Goal: Task Accomplishment & Management: Use online tool/utility

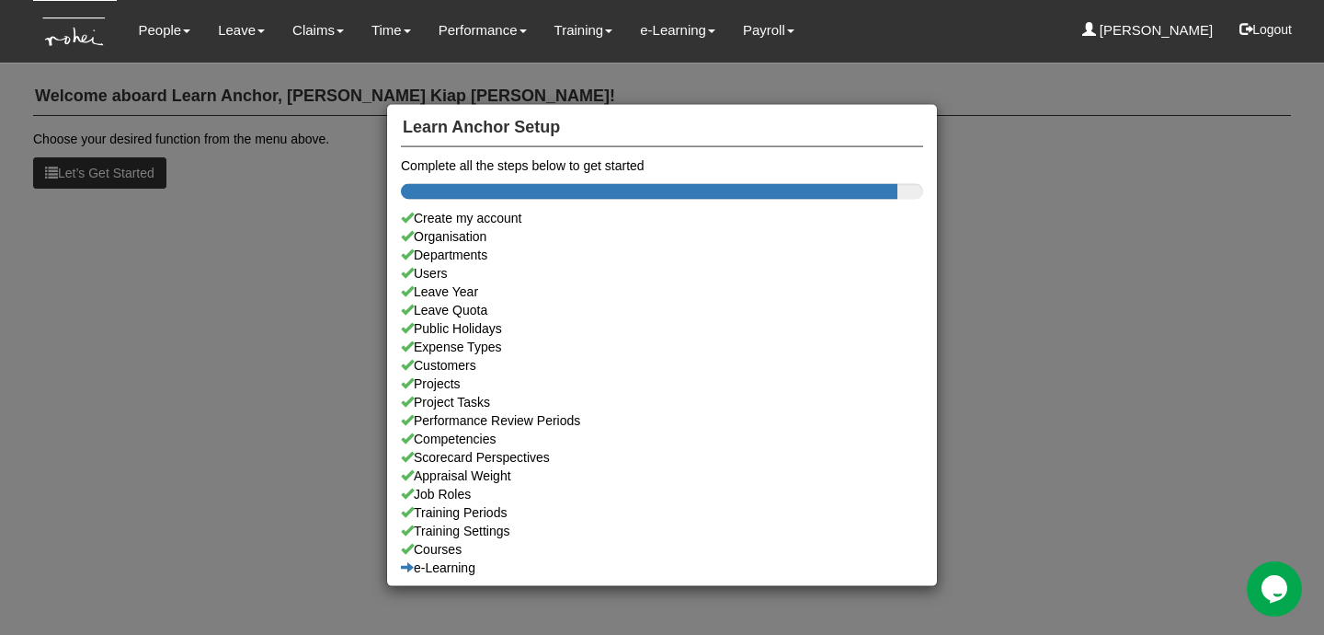
click at [239, 182] on div "Learn Anchor Setup Complete all the steps below to get started Create my accoun…" at bounding box center [662, 317] width 1324 height 635
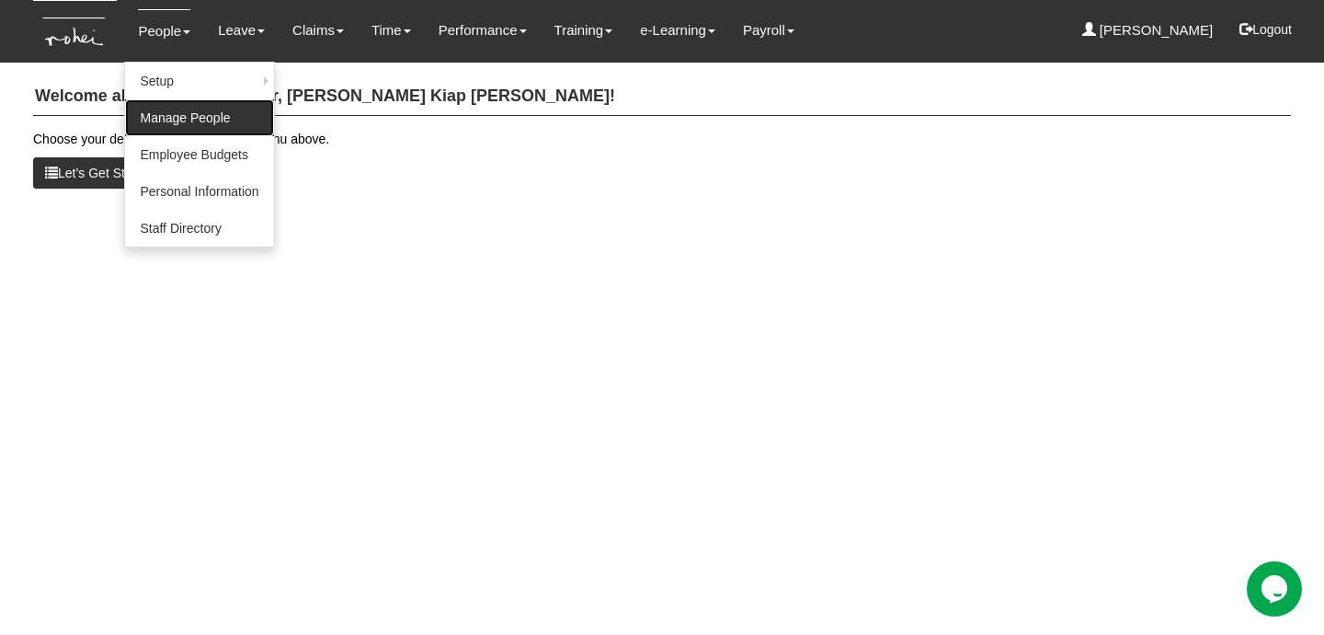
click at [188, 109] on link "Manage People" at bounding box center [199, 117] width 148 height 37
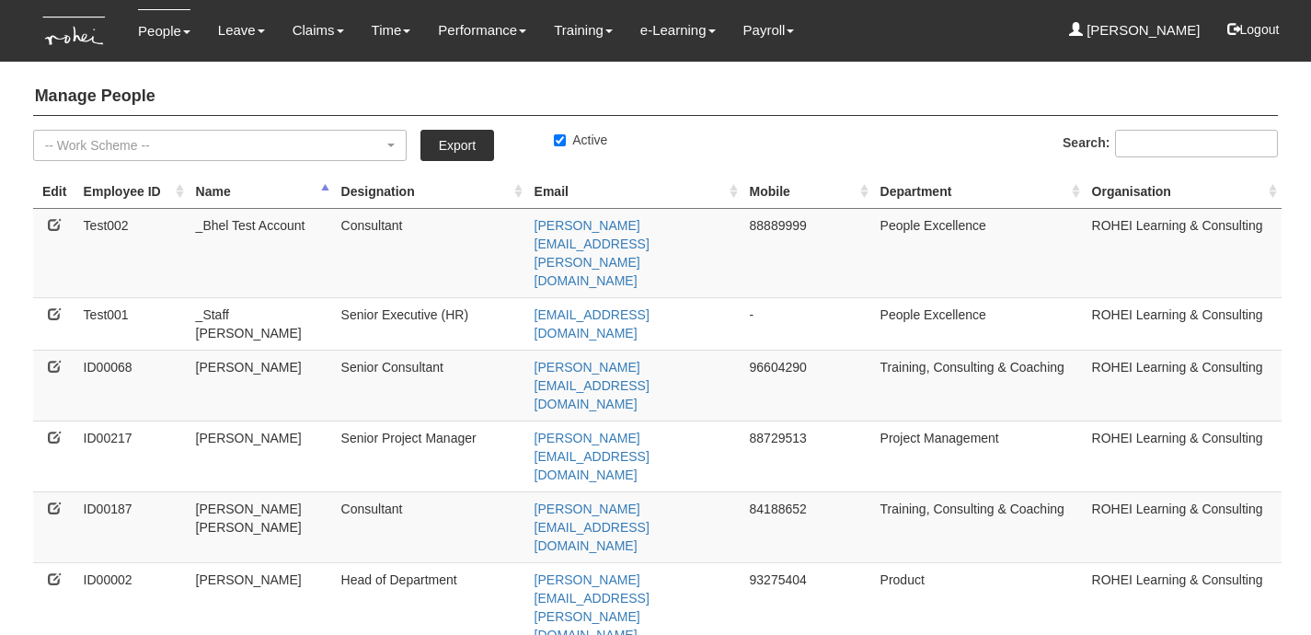
select select "50"
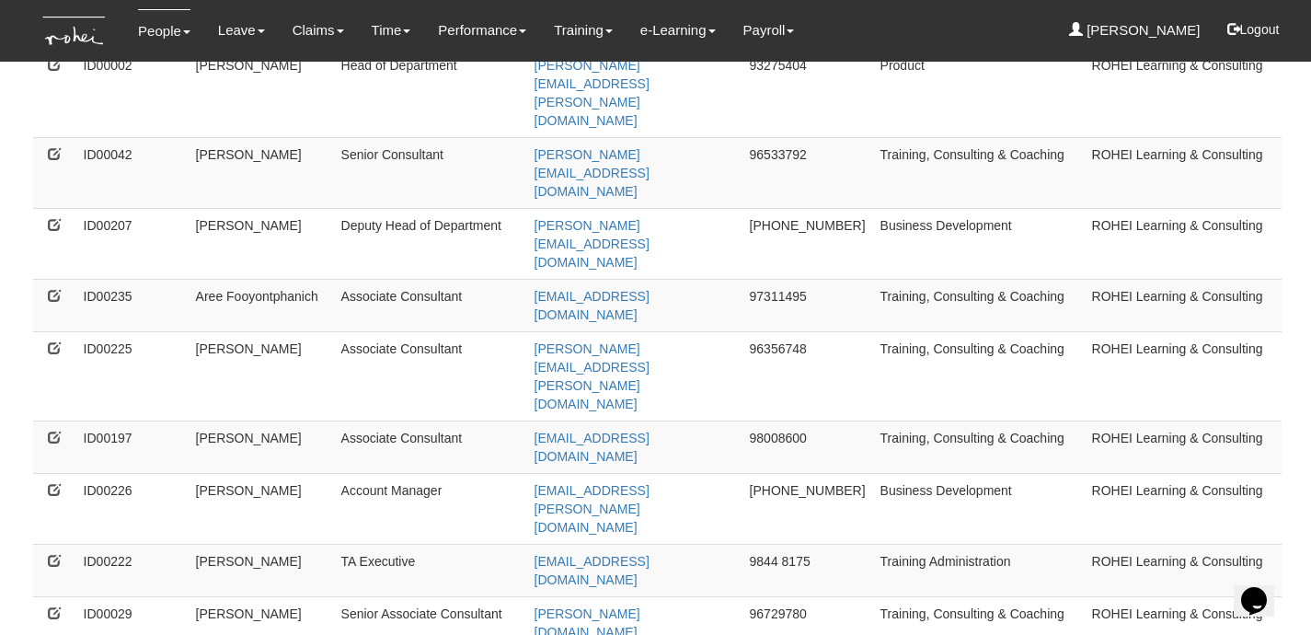
scroll to position [520, 0]
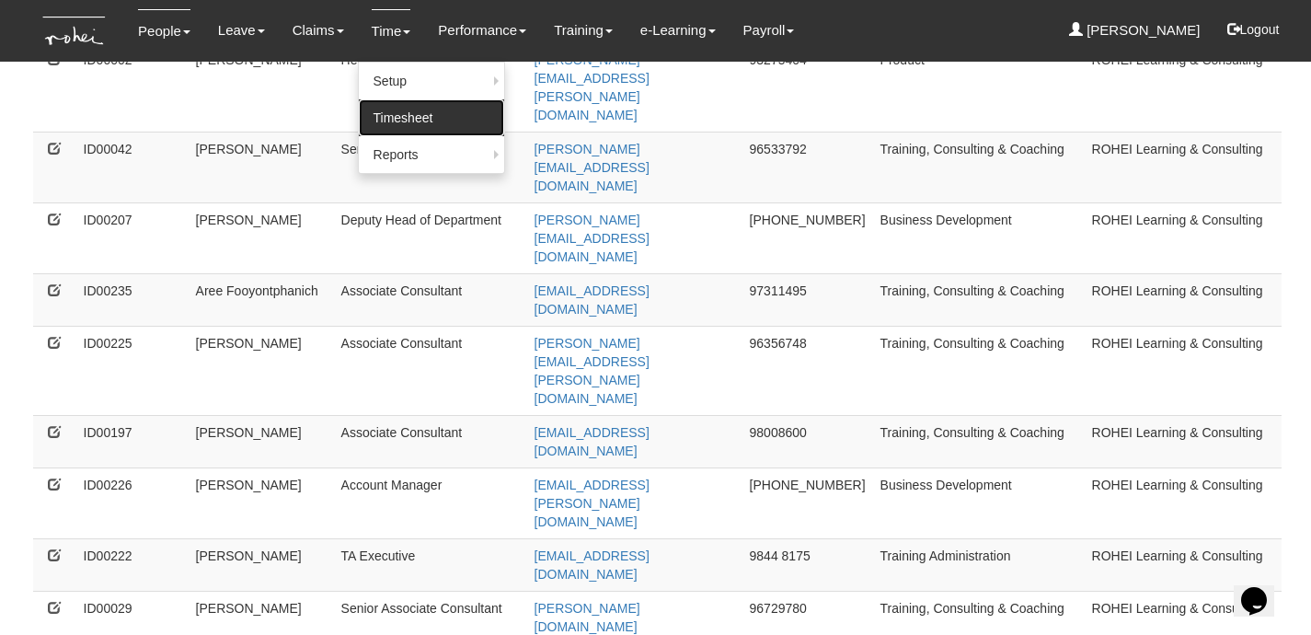
click at [401, 112] on link "Timesheet" at bounding box center [431, 117] width 145 height 37
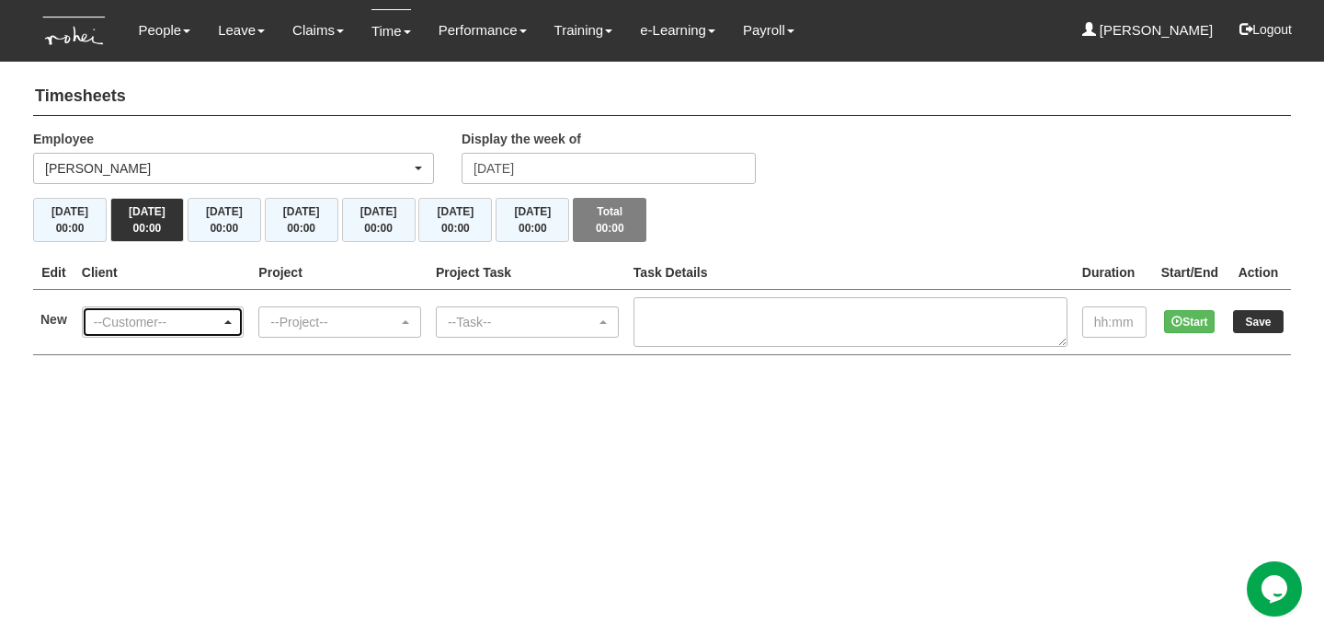
click at [206, 322] on div "--Customer--" at bounding box center [158, 322] width 128 height 18
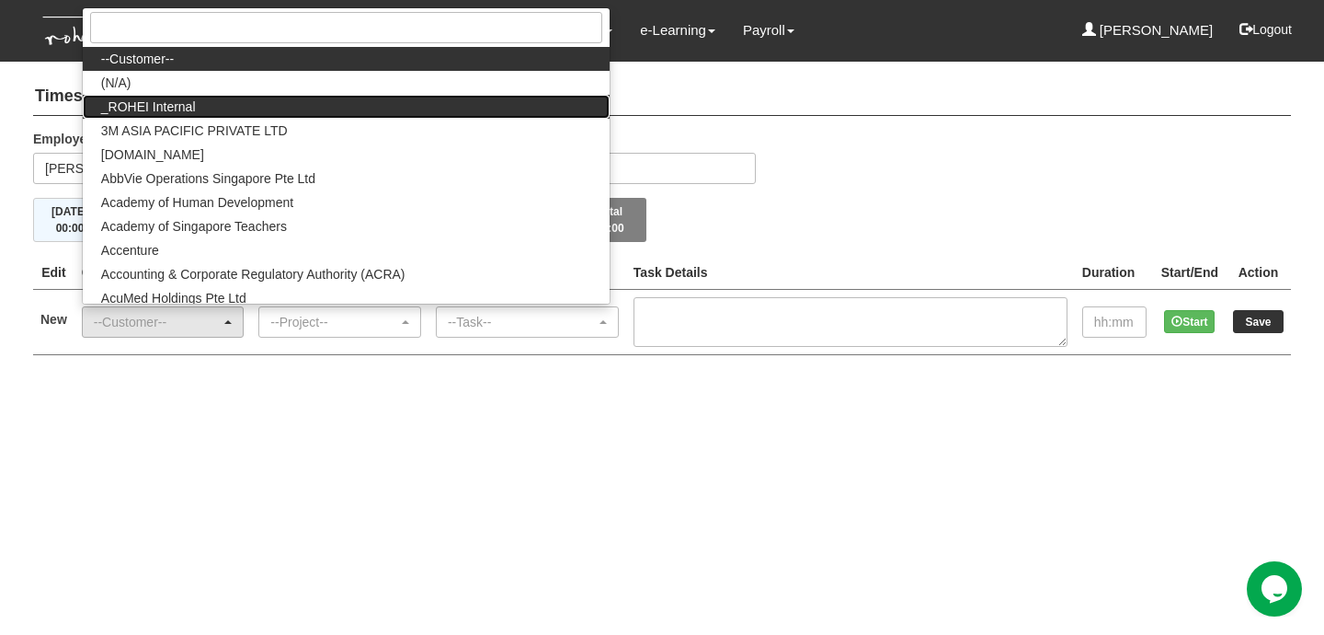
click at [224, 96] on link "_ROHEI Internal" at bounding box center [346, 107] width 527 height 24
select select "397"
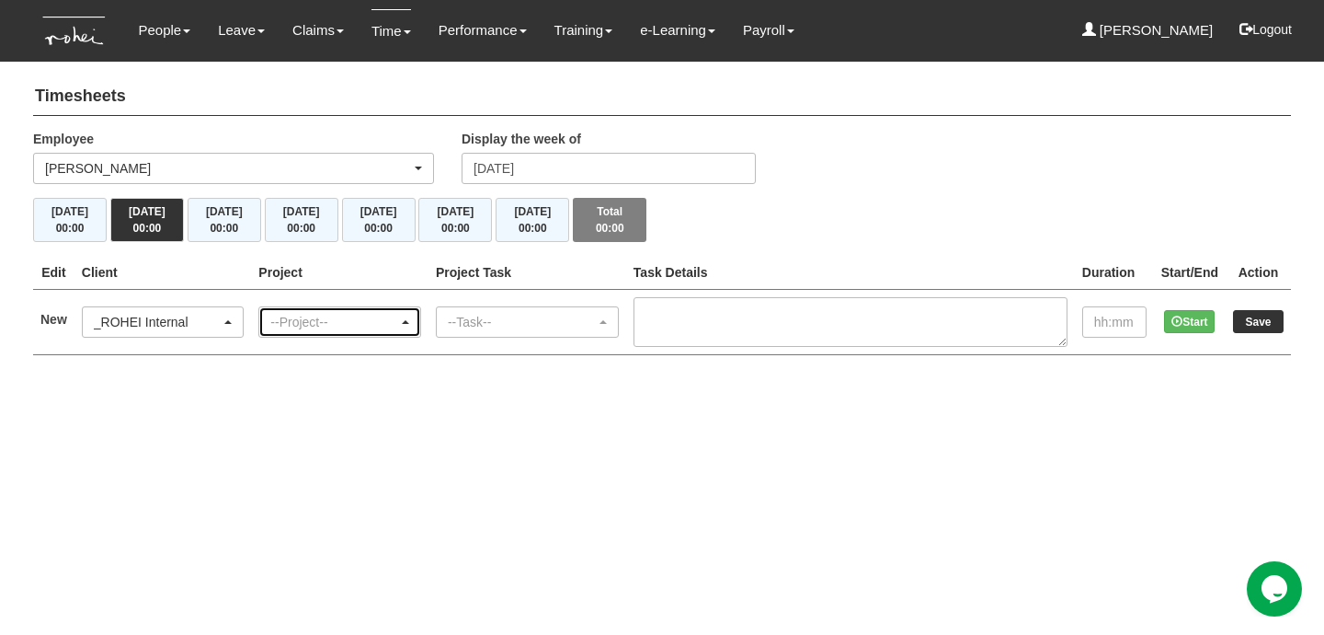
click at [355, 325] on div "--Project--" at bounding box center [334, 322] width 128 height 18
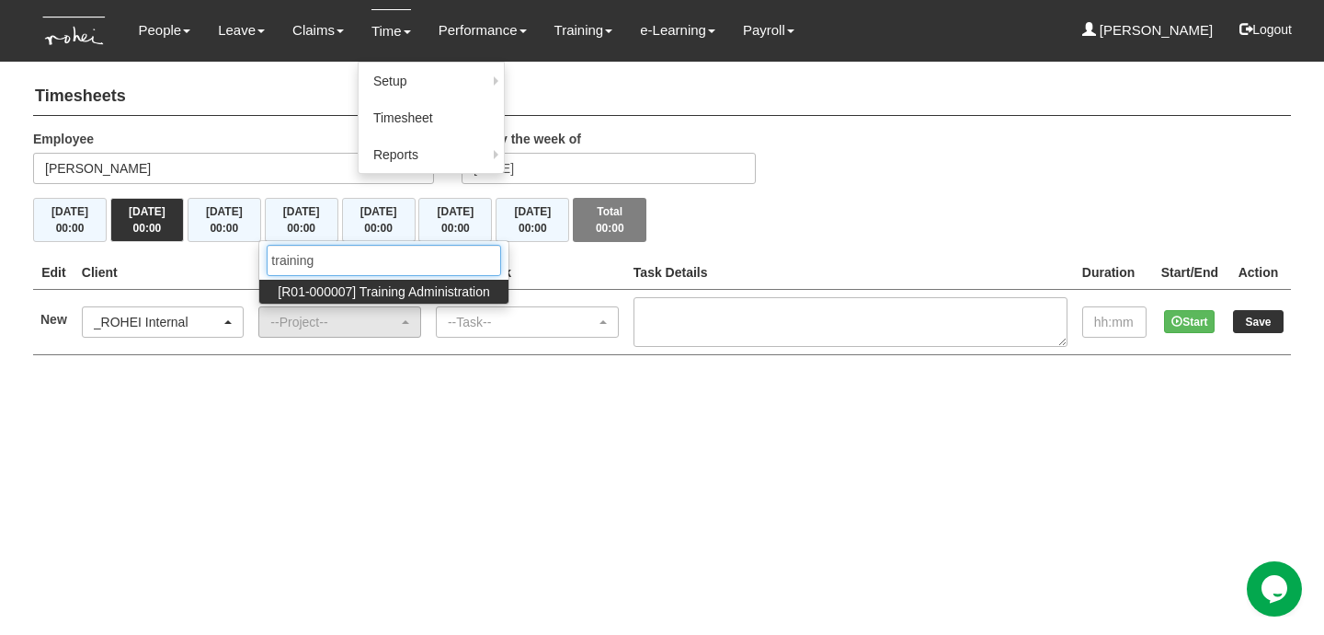
type input "training"
